Goal: Register for event/course

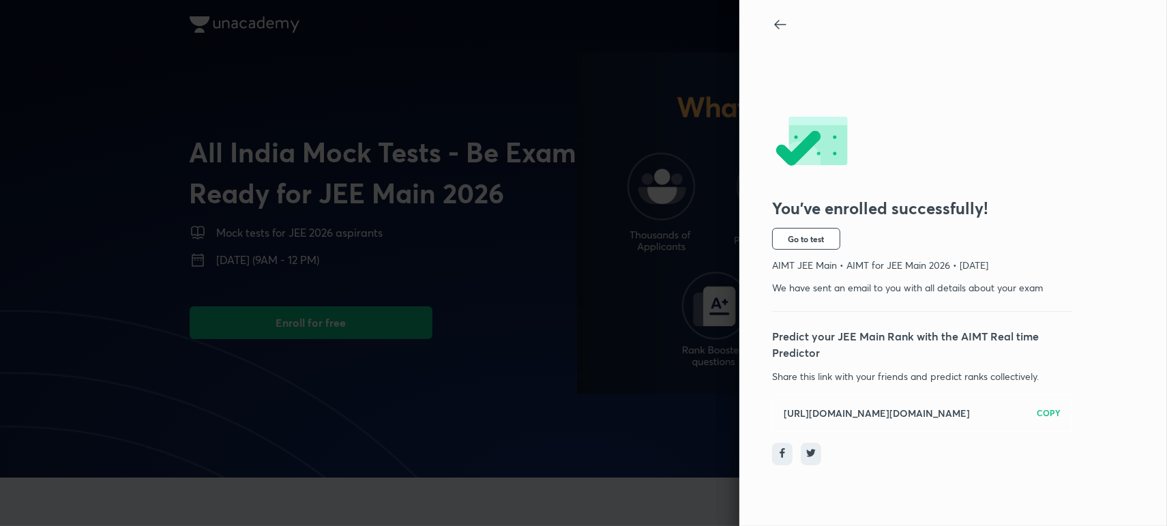
click at [773, 24] on icon at bounding box center [780, 24] width 16 height 16
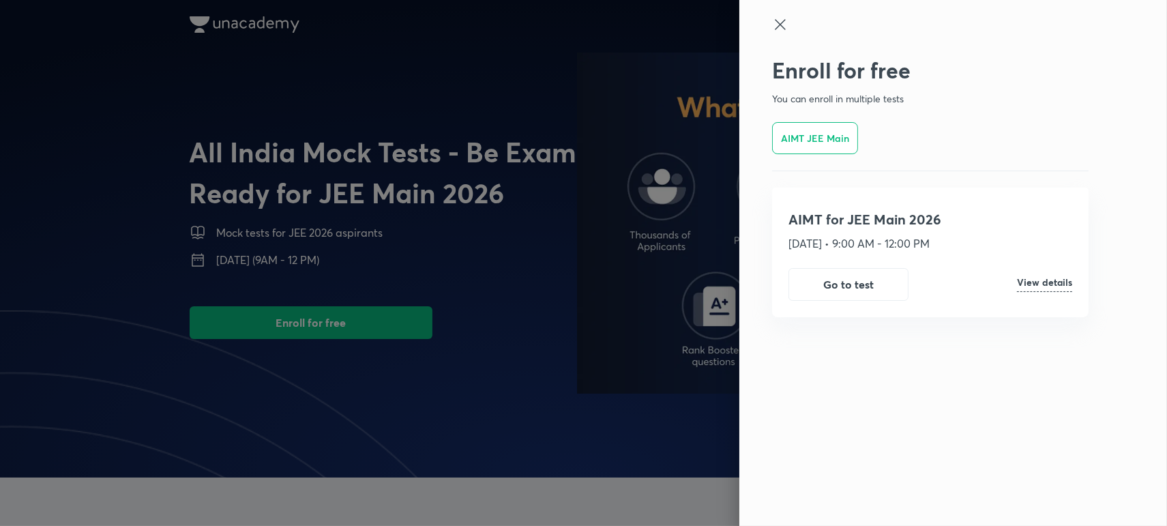
click at [785, 31] on icon at bounding box center [780, 24] width 16 height 16
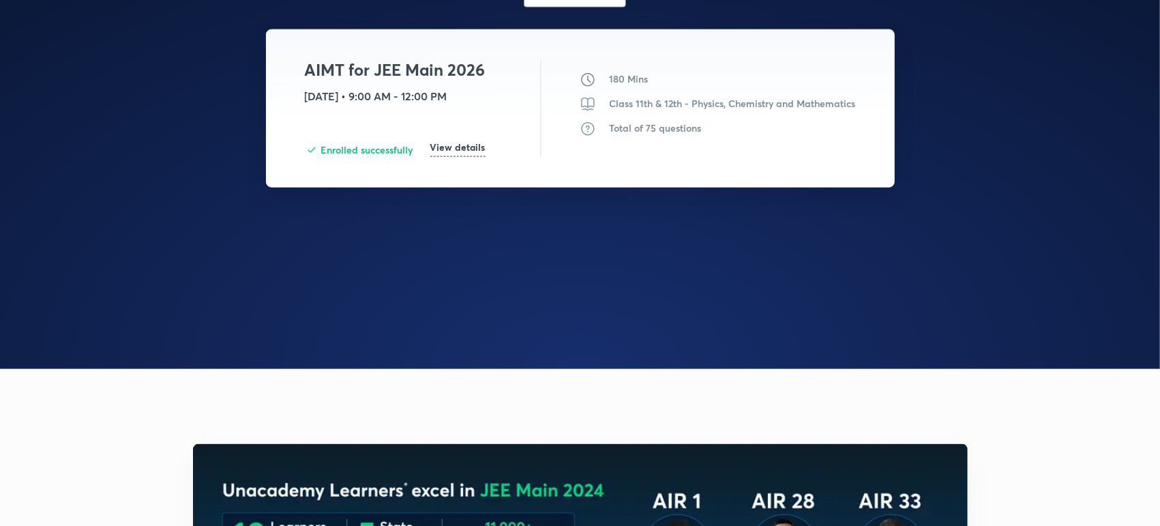
scroll to position [1201, 0]
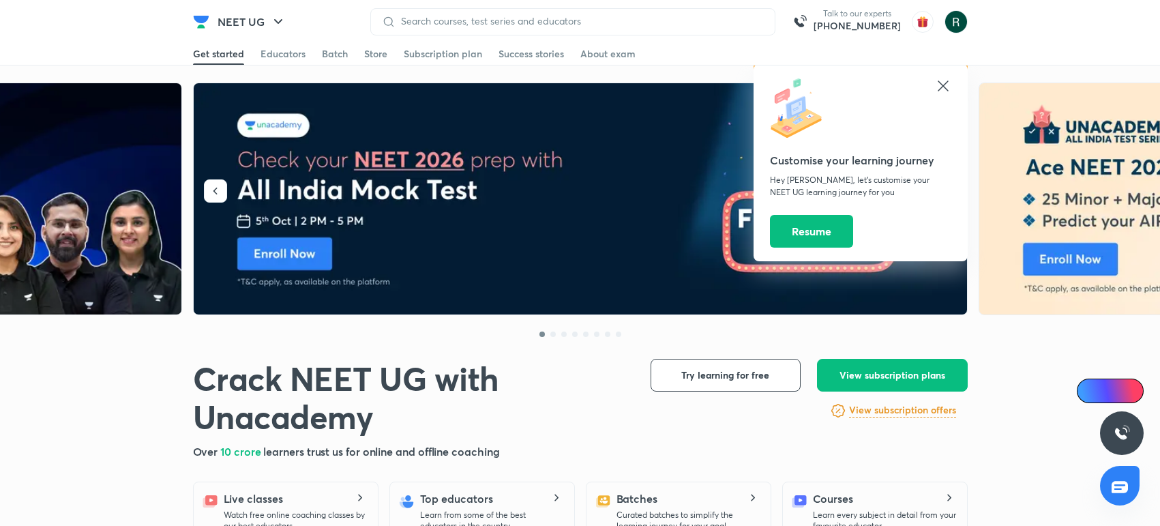
click at [944, 85] on icon at bounding box center [943, 86] width 16 height 16
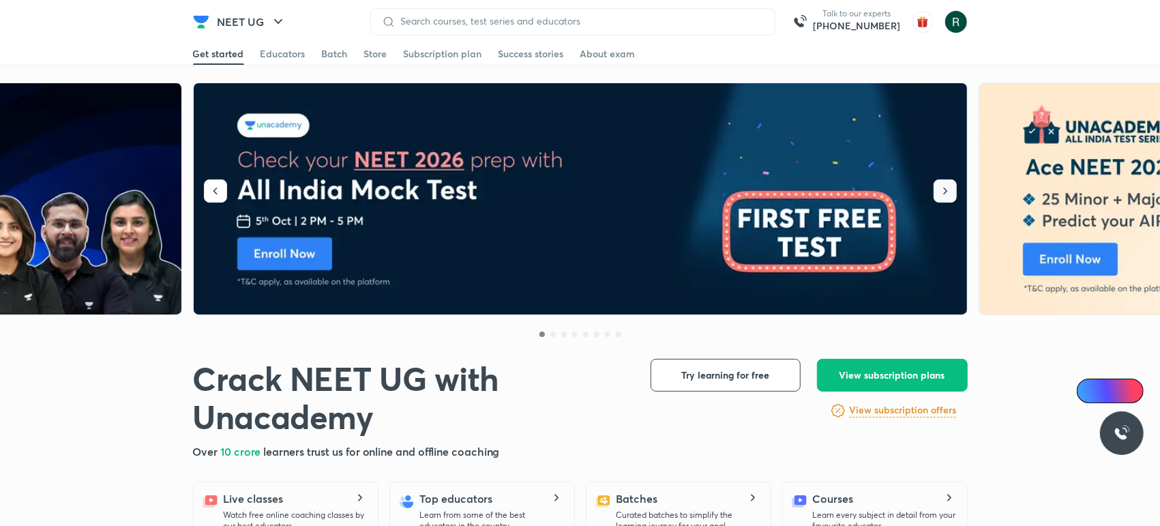
click at [942, 190] on icon "button" at bounding box center [945, 191] width 14 height 14
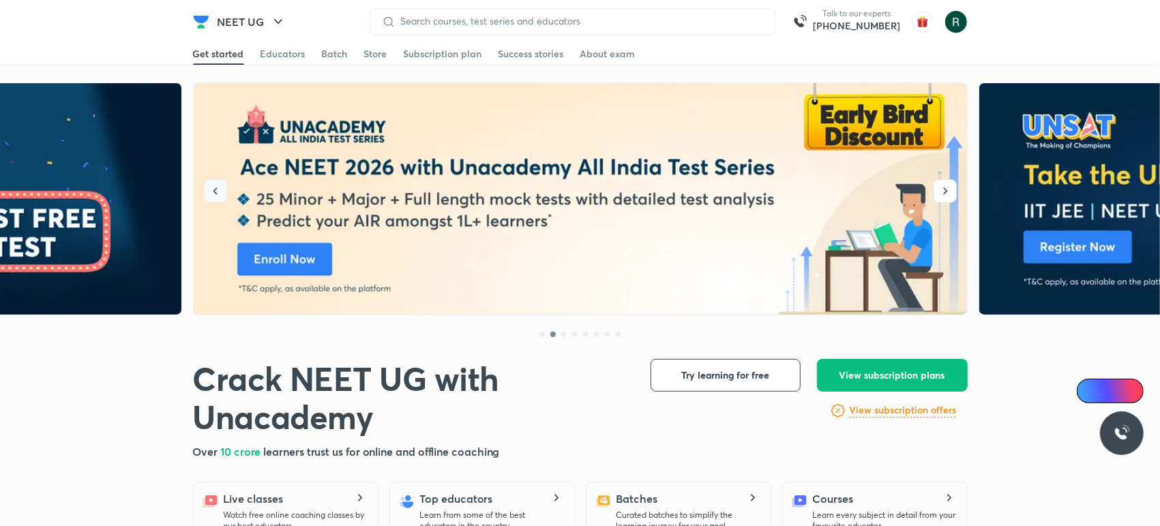
click at [215, 196] on icon "button" at bounding box center [216, 191] width 14 height 14
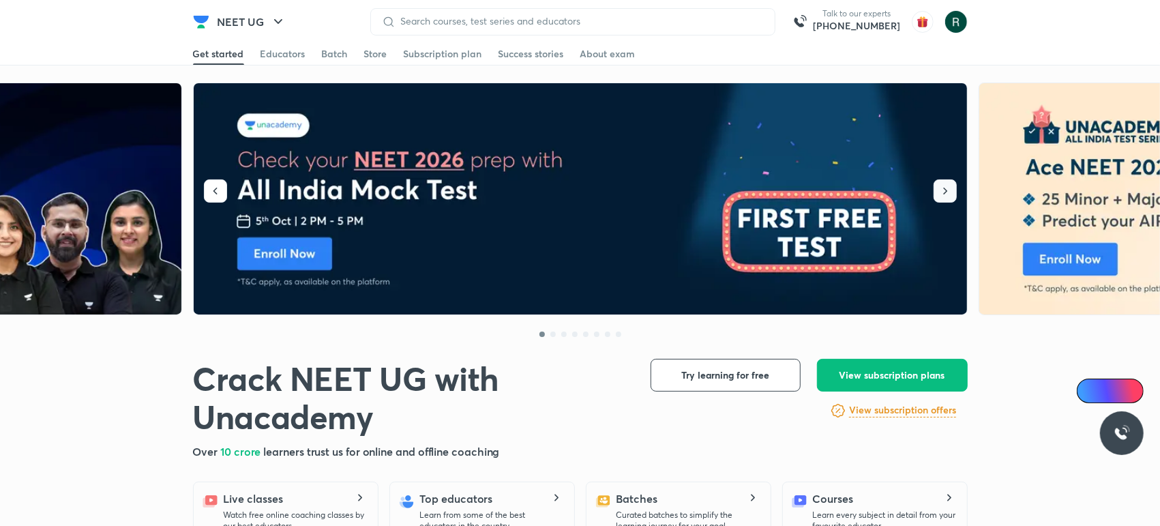
click at [936, 188] on button "button" at bounding box center [945, 190] width 23 height 23
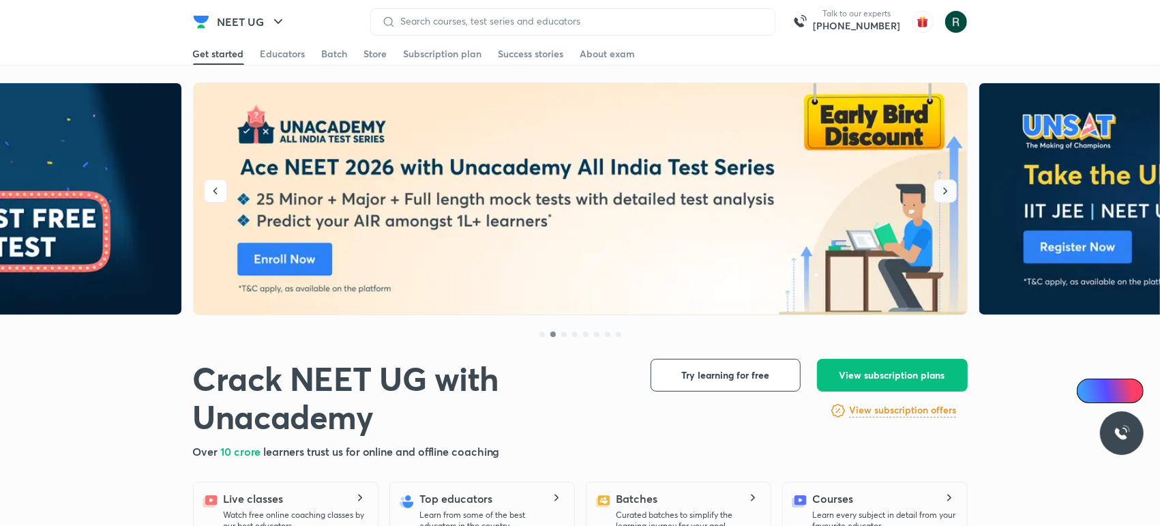
click at [936, 188] on button "button" at bounding box center [945, 190] width 23 height 23
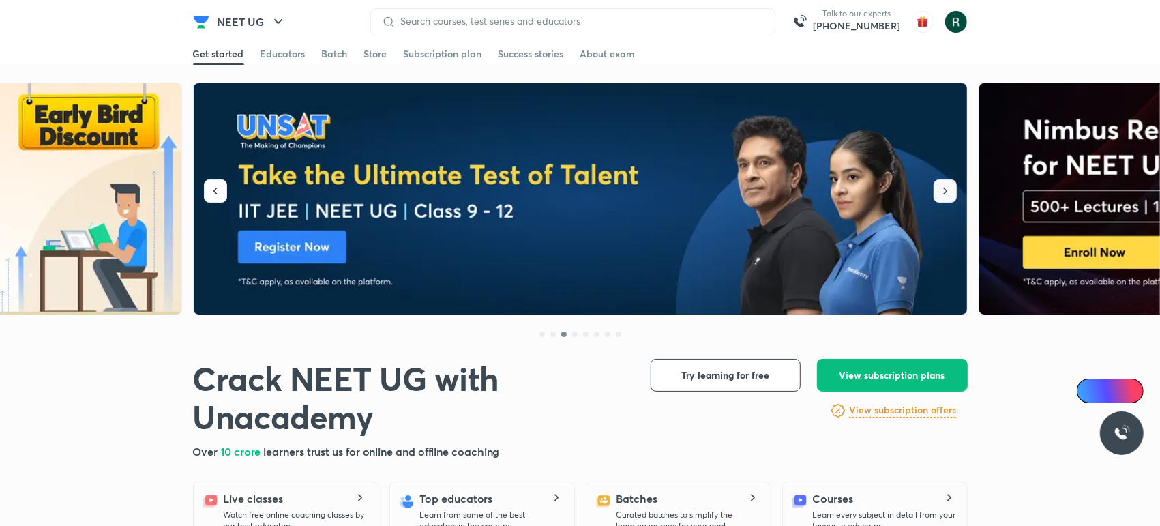
click at [936, 188] on button "button" at bounding box center [945, 190] width 23 height 23
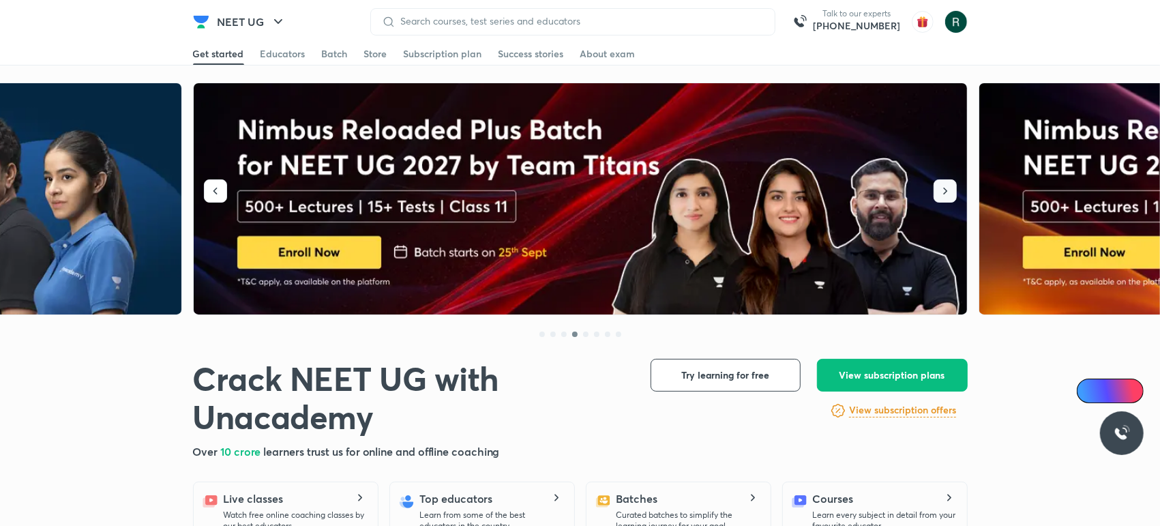
click at [936, 188] on button "button" at bounding box center [945, 190] width 23 height 23
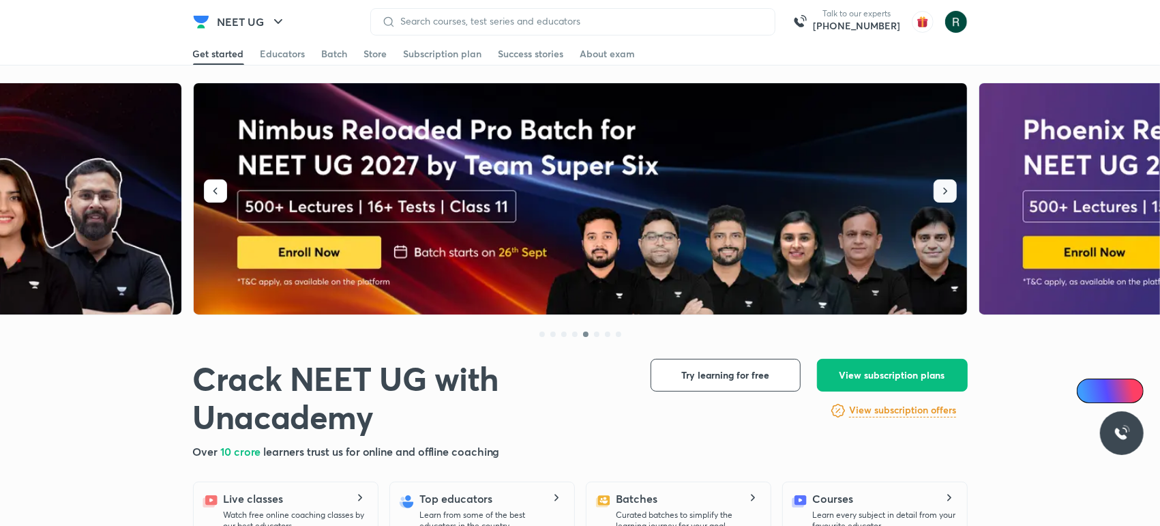
click at [936, 188] on button "button" at bounding box center [945, 190] width 23 height 23
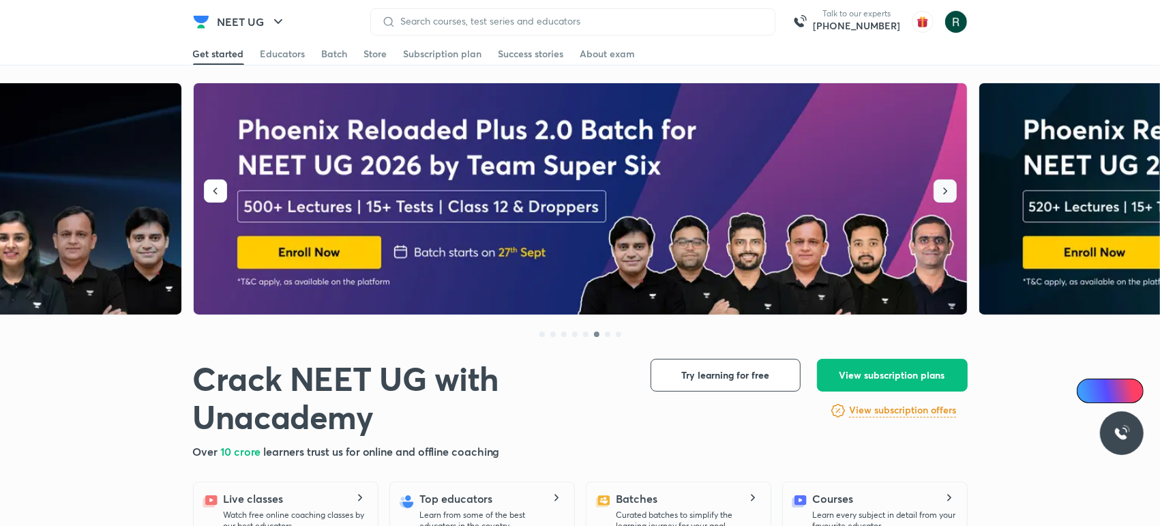
click at [936, 188] on button "button" at bounding box center [945, 190] width 23 height 23
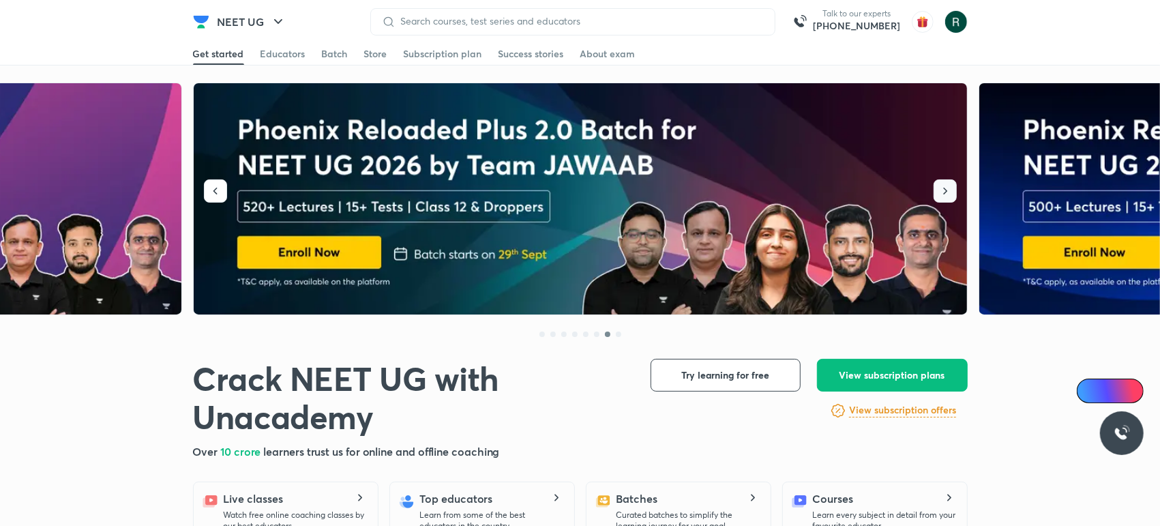
click at [936, 188] on button "button" at bounding box center [945, 190] width 23 height 23
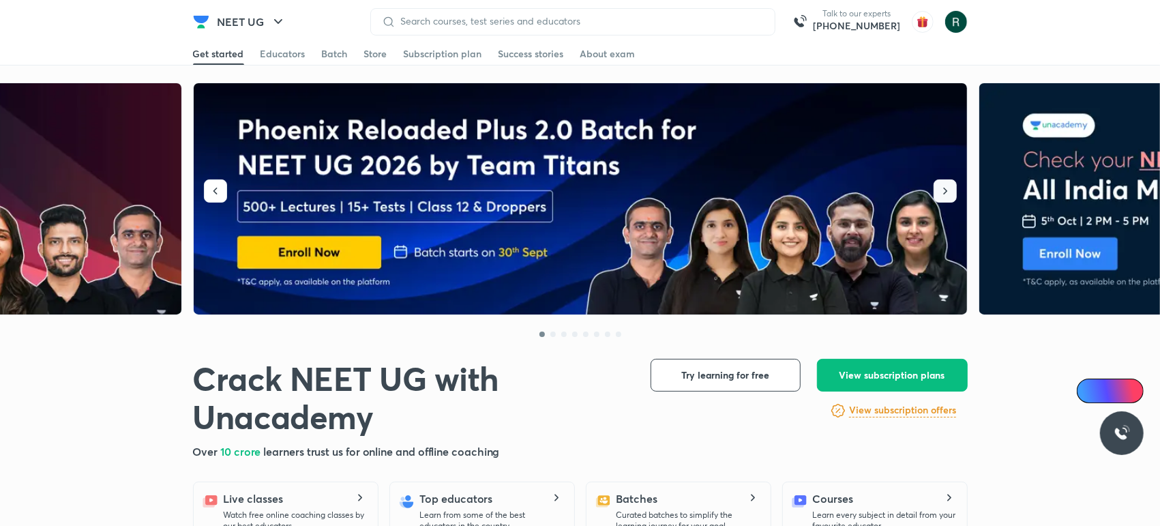
click at [936, 188] on button "button" at bounding box center [945, 190] width 23 height 23
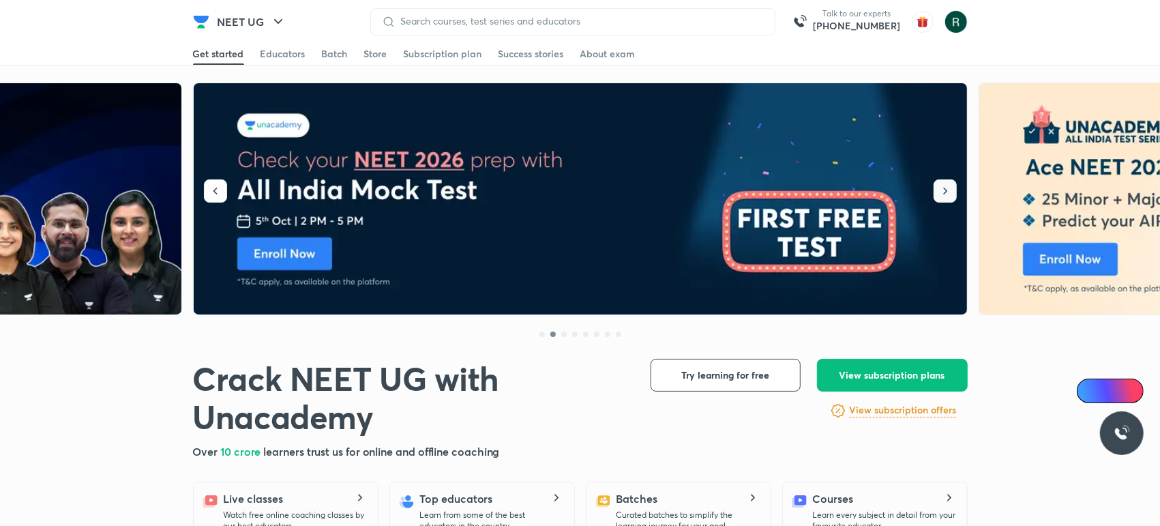
click at [936, 188] on button "button" at bounding box center [945, 190] width 23 height 23
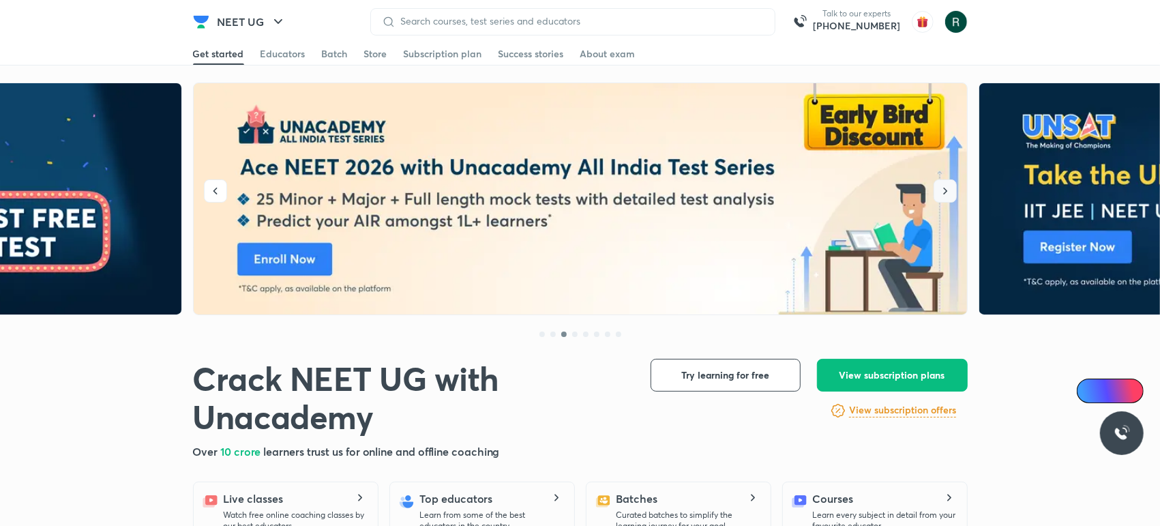
click at [936, 188] on button "button" at bounding box center [945, 190] width 23 height 23
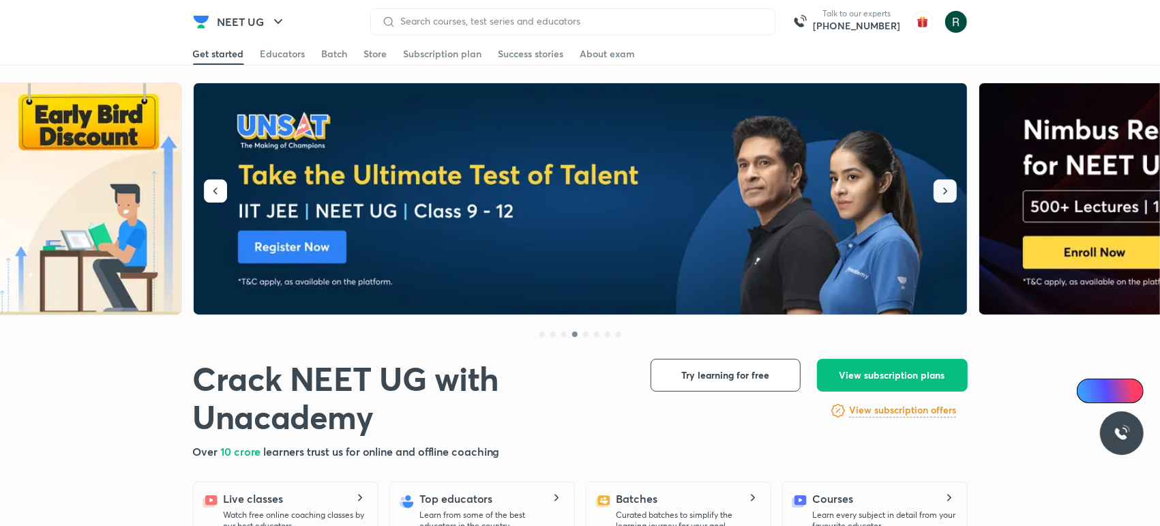
click at [936, 188] on button "button" at bounding box center [945, 190] width 23 height 23
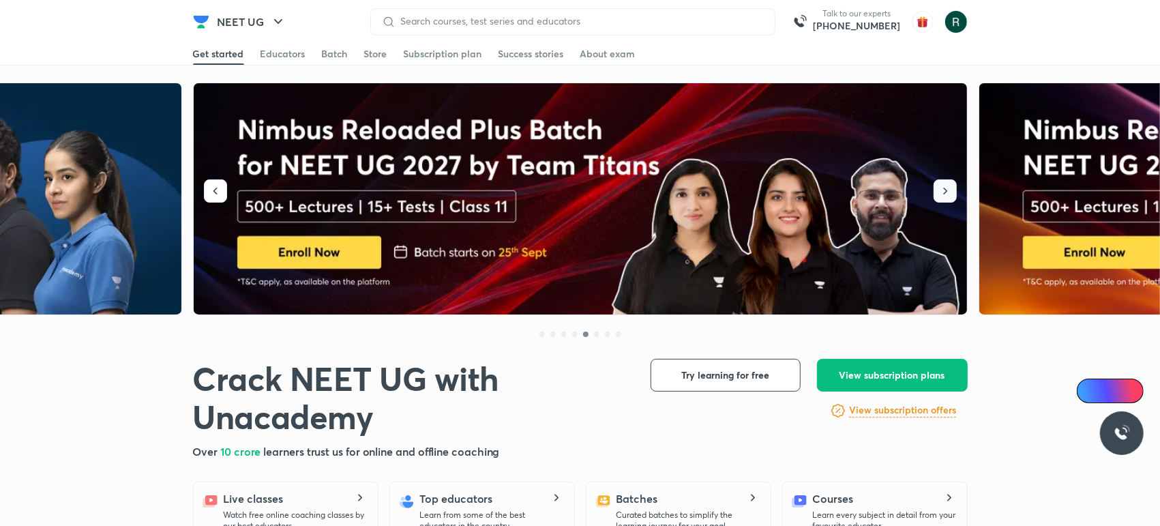
click at [936, 188] on button "button" at bounding box center [945, 190] width 23 height 23
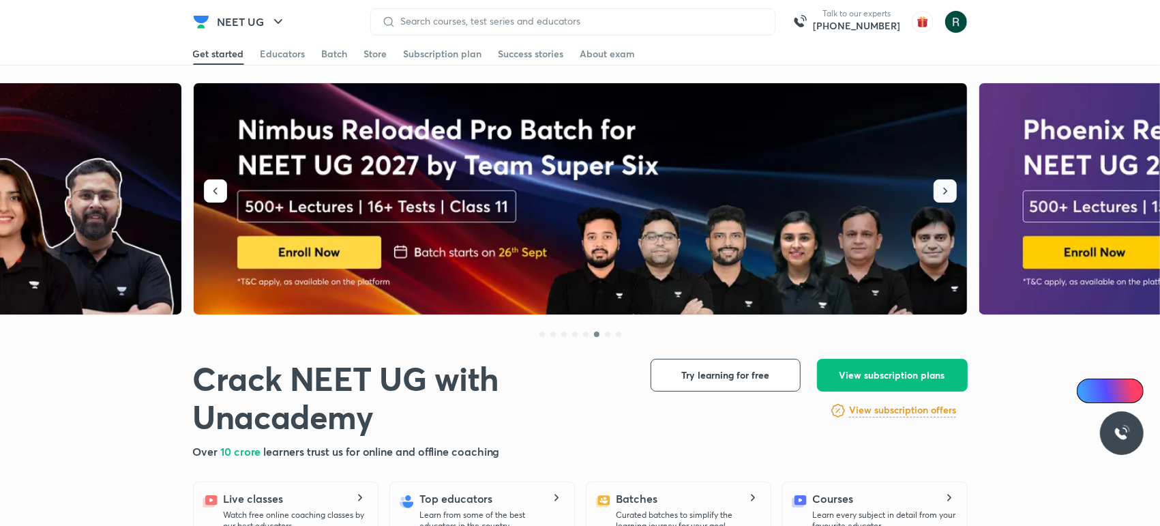
click at [936, 188] on button "button" at bounding box center [945, 190] width 23 height 23
